Goal: Book appointment/travel/reservation

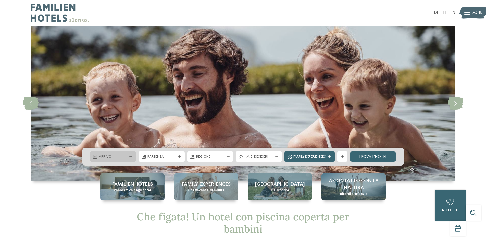
click at [132, 156] on icon at bounding box center [130, 156] width 3 height 3
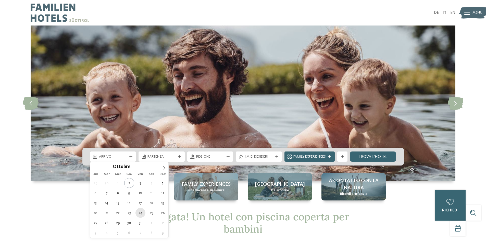
type div "24.10.2025"
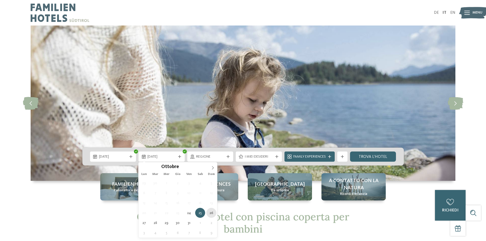
type div "26.10.2025"
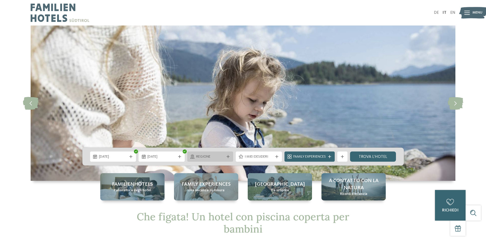
click at [230, 159] on div "Regione" at bounding box center [210, 157] width 46 height 10
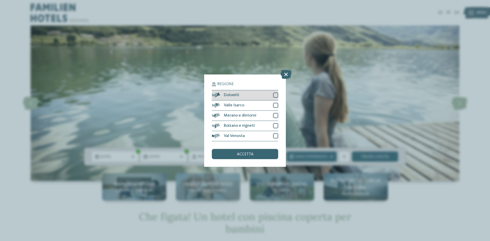
click at [277, 95] on div at bounding box center [275, 95] width 5 height 5
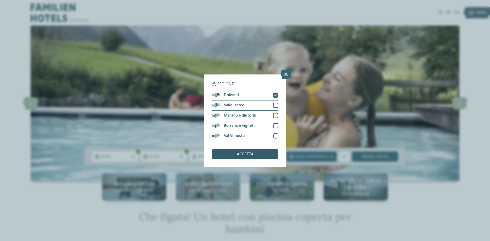
click at [267, 157] on div "accetta" at bounding box center [245, 154] width 66 height 10
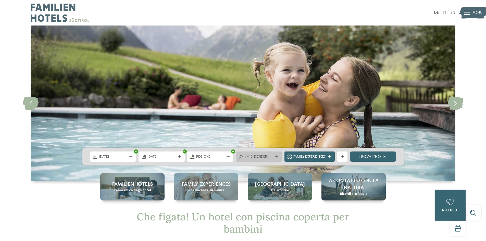
click at [279, 157] on div at bounding box center [277, 156] width 5 height 3
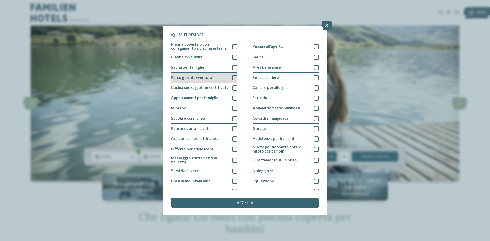
click at [234, 77] on div at bounding box center [234, 77] width 5 height 5
click at [236, 68] on div at bounding box center [234, 67] width 5 height 5
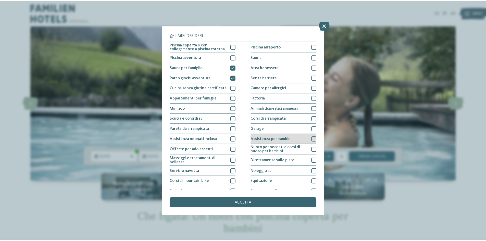
scroll to position [27, 0]
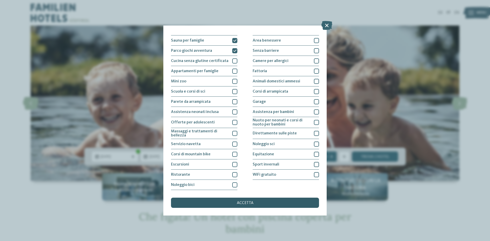
click at [243, 205] on span "accetta" at bounding box center [245, 203] width 17 height 4
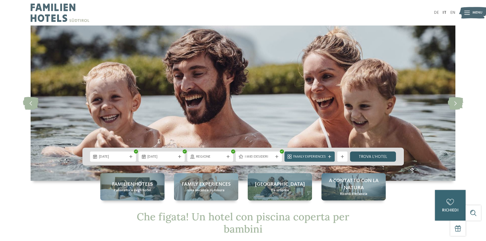
click at [369, 159] on link "trova l’hotel" at bounding box center [373, 157] width 46 height 10
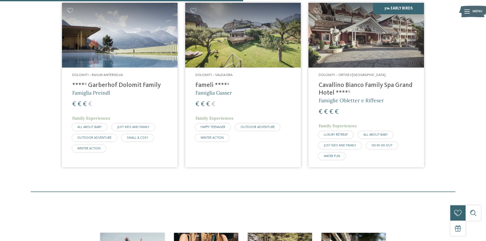
scroll to position [168, 0]
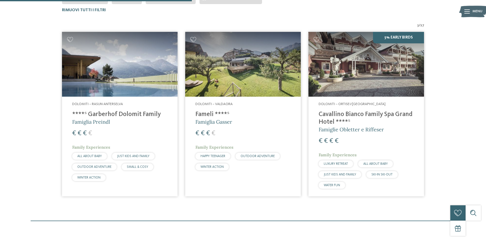
click at [127, 114] on h4 "****ˢ Garberhof Dolomit Family" at bounding box center [119, 115] width 95 height 8
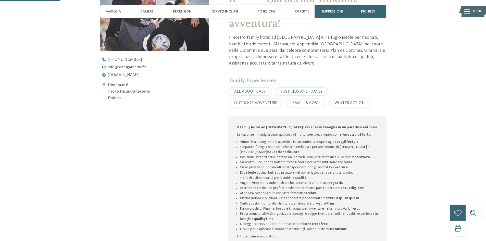
scroll to position [306, 0]
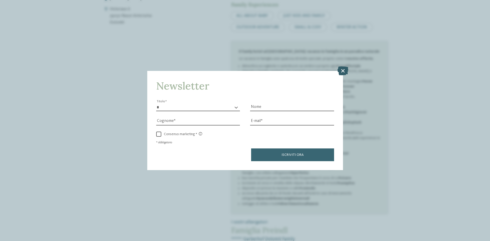
click at [344, 71] on icon at bounding box center [343, 70] width 11 height 9
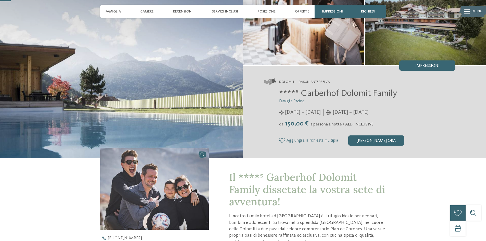
scroll to position [0, 0]
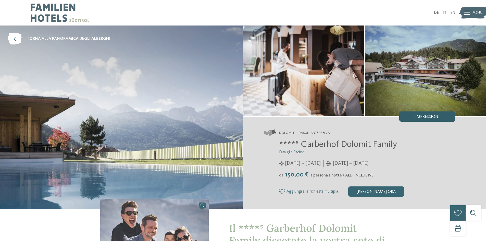
click at [416, 118] on span "Impressioni" at bounding box center [428, 117] width 24 height 4
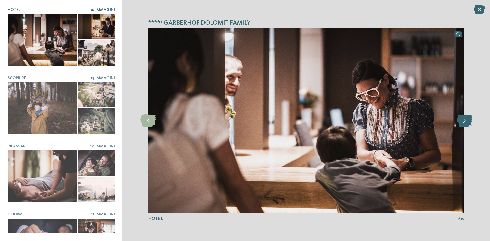
click at [461, 124] on icon at bounding box center [465, 120] width 16 height 13
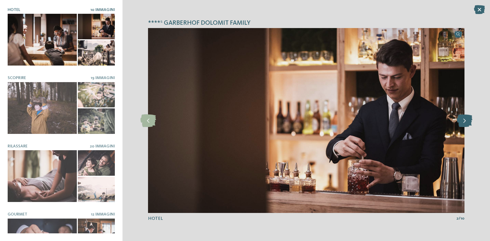
click at [461, 124] on icon at bounding box center [465, 120] width 16 height 13
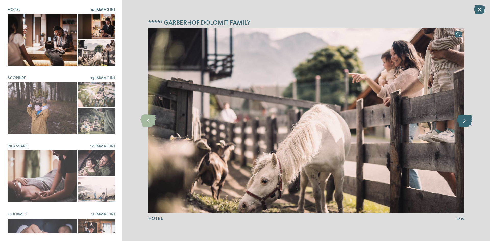
click at [461, 124] on icon at bounding box center [465, 120] width 16 height 13
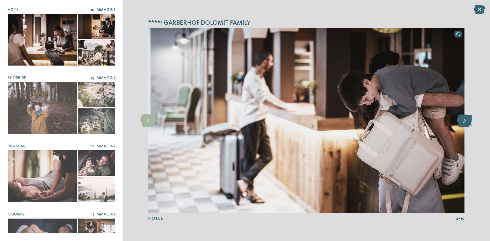
click at [461, 124] on icon at bounding box center [465, 120] width 16 height 13
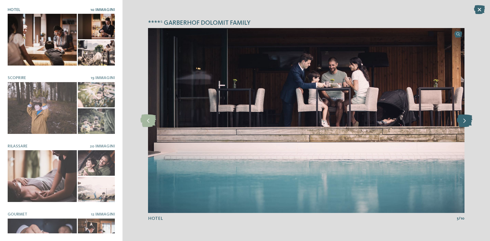
click at [461, 124] on icon at bounding box center [465, 120] width 16 height 13
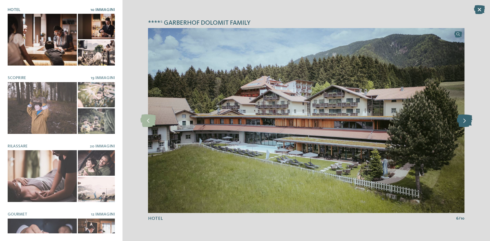
click at [461, 124] on icon at bounding box center [465, 120] width 16 height 13
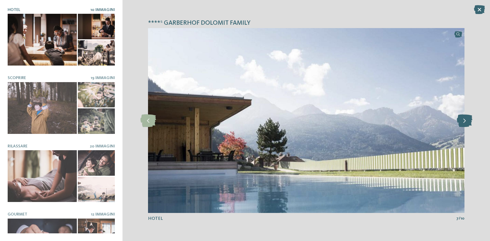
click at [461, 124] on icon at bounding box center [465, 120] width 16 height 13
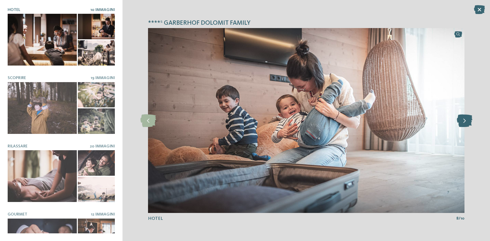
click at [461, 124] on icon at bounding box center [465, 120] width 16 height 13
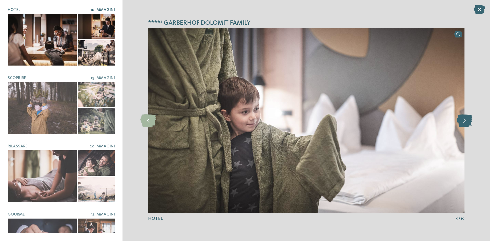
click at [461, 124] on icon at bounding box center [465, 120] width 16 height 13
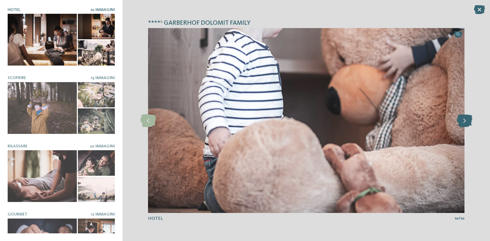
click at [461, 124] on icon at bounding box center [465, 120] width 16 height 13
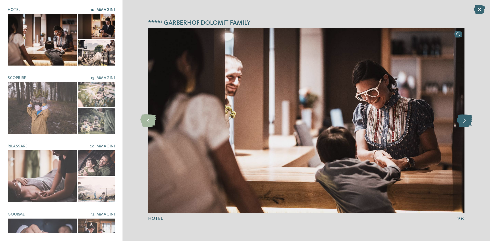
click at [461, 124] on icon at bounding box center [465, 120] width 16 height 13
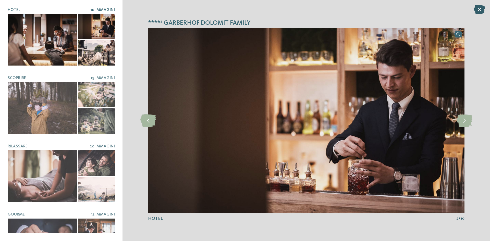
click at [477, 11] on icon at bounding box center [479, 9] width 11 height 9
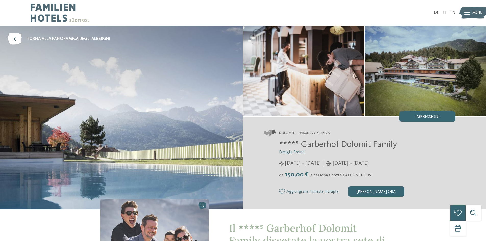
click at [470, 12] on icon at bounding box center [468, 13] width 6 height 4
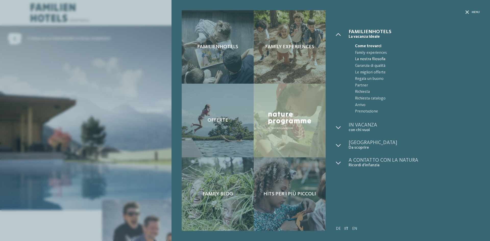
click at [366, 59] on span "La nostra filosofia" at bounding box center [417, 59] width 125 height 7
click at [480, 12] on div "Familienhotels Family experiences" at bounding box center [331, 120] width 319 height 241
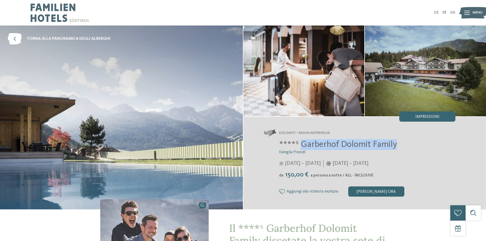
drag, startPoint x: 302, startPoint y: 145, endPoint x: 399, endPoint y: 145, distance: 97.3
click at [399, 145] on h2 "****ˢ Garberhof Dolomit Family" at bounding box center [367, 144] width 177 height 11
copy span "Garberhof Dolomit Family"
